Goal: Task Accomplishment & Management: Use online tool/utility

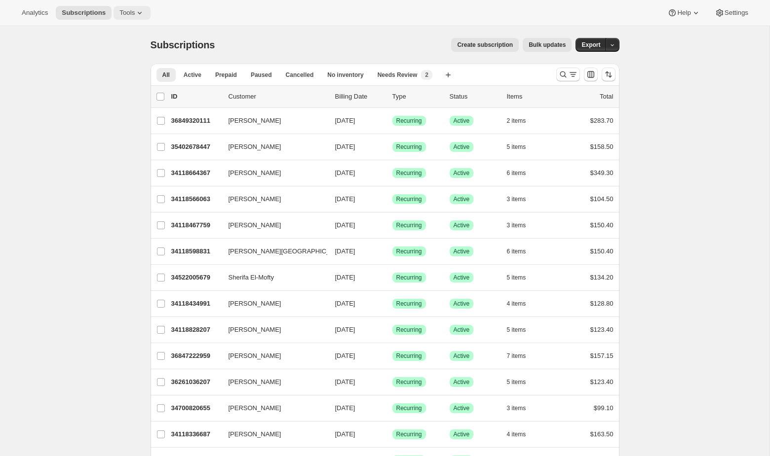
click at [135, 9] on span "Tools" at bounding box center [126, 13] width 15 height 8
click at [133, 15] on span "Tools" at bounding box center [126, 13] width 15 height 8
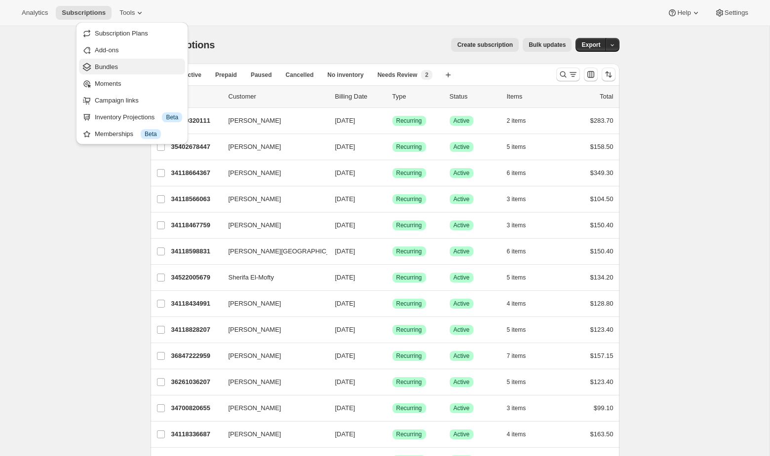
click at [122, 64] on span "Bundles" at bounding box center [138, 67] width 87 height 10
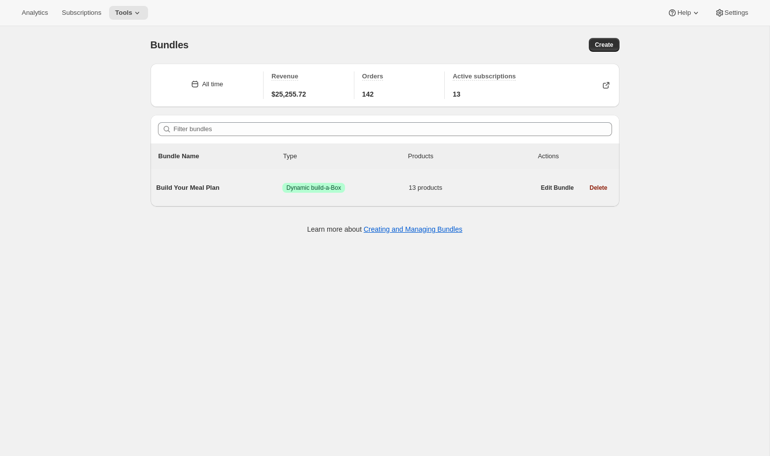
click at [330, 175] on div "Build Your Meal Plan Success Dynamic build-a-Box 13 products" at bounding box center [345, 188] width 378 height 26
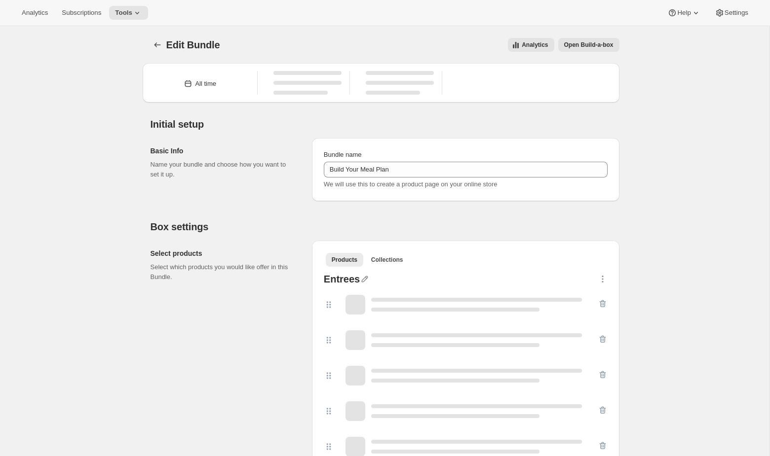
type input "Build Your Meal Plan"
radio input "true"
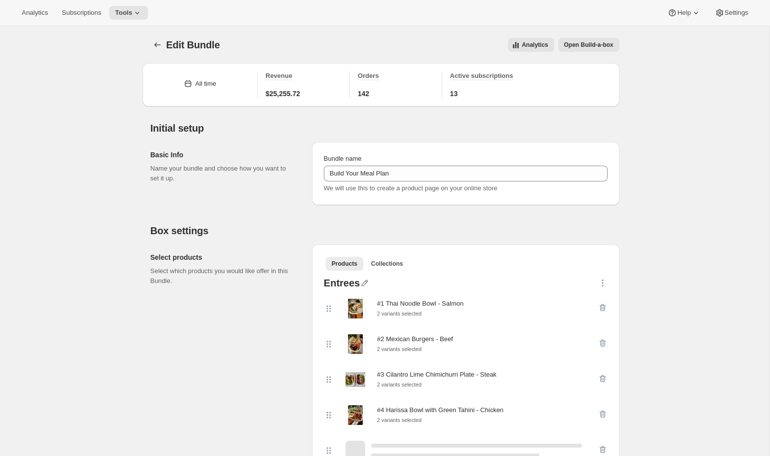
click at [600, 38] on button "Open Build-a-box" at bounding box center [588, 45] width 61 height 14
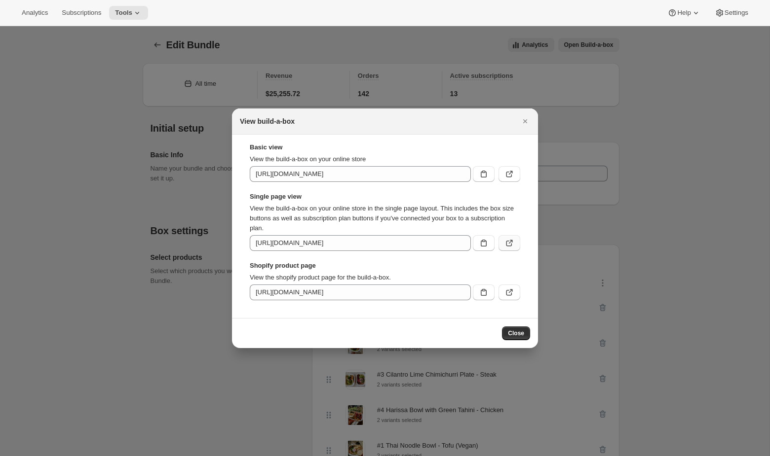
click at [510, 246] on icon ":rb1:" at bounding box center [509, 243] width 10 height 10
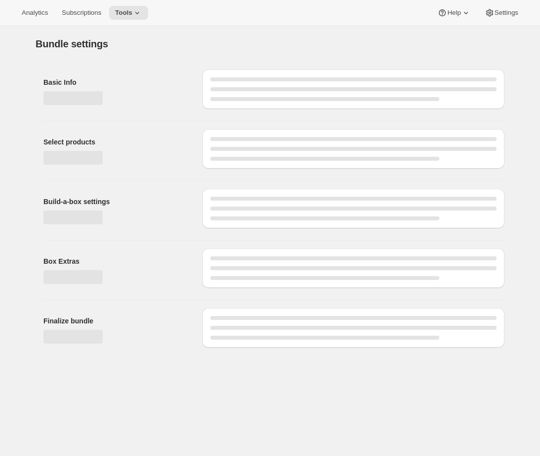
type input "Build Your Meal Plan"
radio input "true"
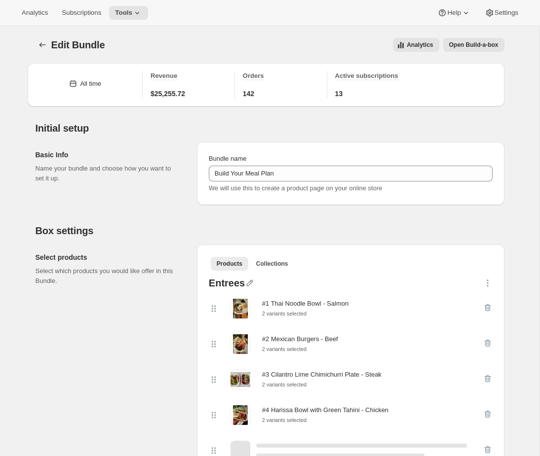
click at [469, 39] on button "Open Build-a-box" at bounding box center [473, 45] width 61 height 14
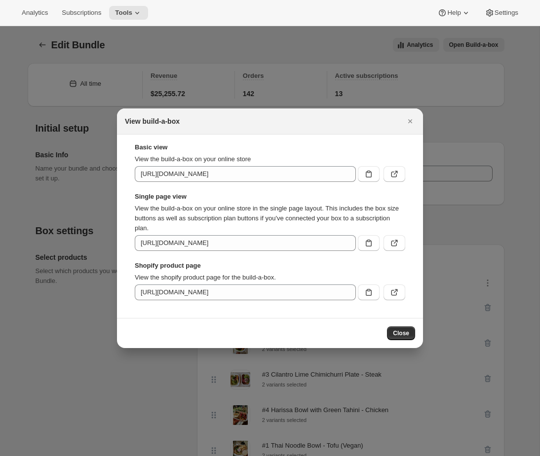
drag, startPoint x: 398, startPoint y: 295, endPoint x: 341, endPoint y: 227, distance: 88.3
click at [341, 227] on div "Basic view View the build-a-box on your online store [URL][DOMAIN_NAME] Single …" at bounding box center [270, 222] width 270 height 158
click at [393, 241] on icon ":r31:" at bounding box center [394, 244] width 6 height 6
